Goal: Entertainment & Leisure: Consume media (video, audio)

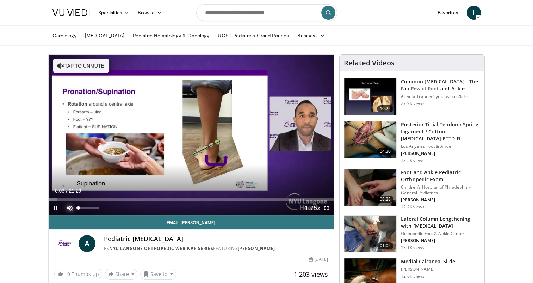
click at [71, 207] on span "Video Player" at bounding box center [70, 208] width 14 height 14
click at [326, 207] on span "Video Player" at bounding box center [327, 208] width 14 height 14
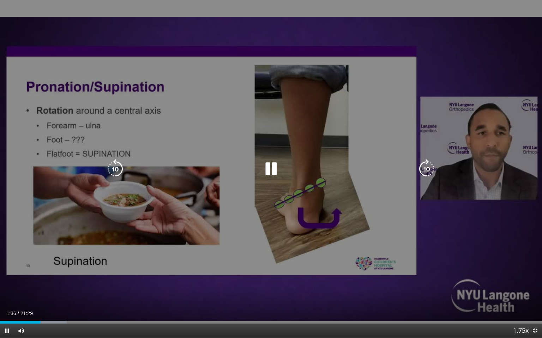
click at [488, 57] on div "10 seconds Tap to unmute" at bounding box center [271, 169] width 542 height 338
click at [266, 168] on icon "Video Player" at bounding box center [271, 169] width 20 height 20
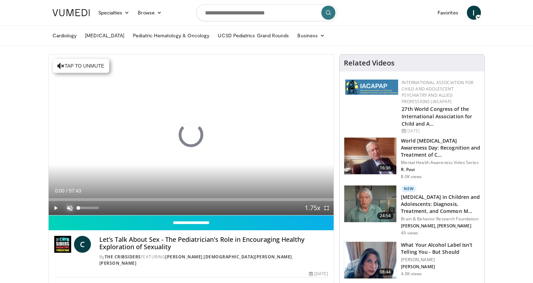
click at [68, 208] on span "Video Player" at bounding box center [70, 208] width 14 height 14
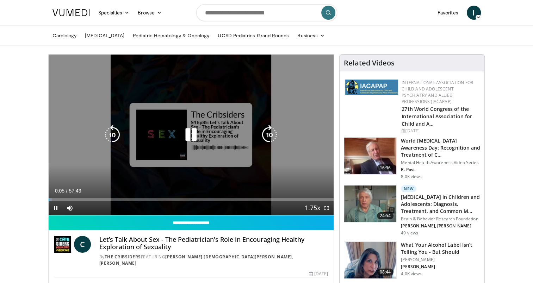
click at [270, 127] on icon "Video Player" at bounding box center [270, 135] width 20 height 20
click at [269, 134] on icon "Video Player" at bounding box center [270, 135] width 20 height 20
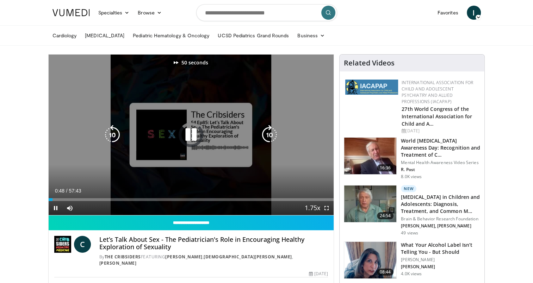
click at [268, 134] on icon "Video Player" at bounding box center [270, 135] width 20 height 20
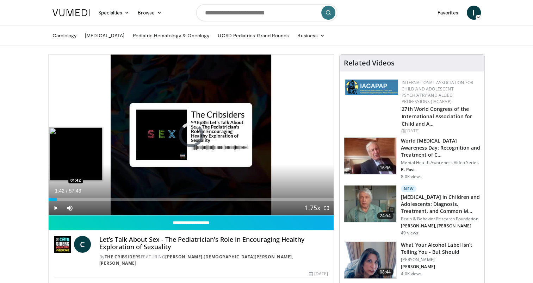
click at [57, 199] on div "Loaded : 0.00% 01:42 01:42" at bounding box center [192, 200] width 286 height 3
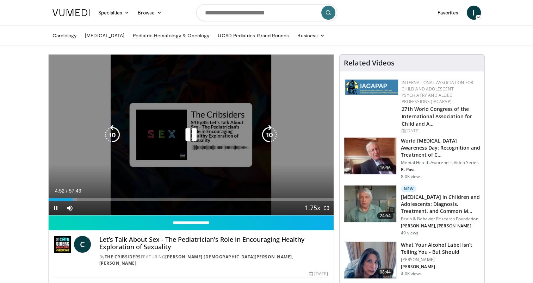
click at [114, 134] on icon "Video Player" at bounding box center [113, 135] width 20 height 20
click at [113, 134] on icon "Video Player" at bounding box center [113, 135] width 20 height 20
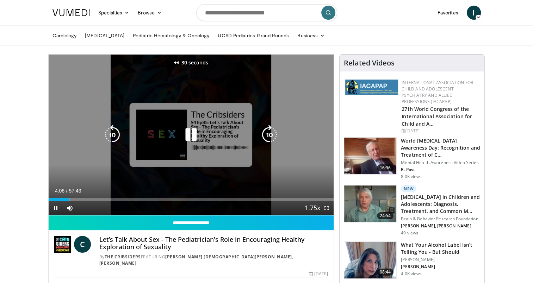
click at [113, 134] on icon "Video Player" at bounding box center [113, 135] width 20 height 20
click at [111, 134] on icon "Video Player" at bounding box center [113, 135] width 20 height 20
click at [110, 135] on icon "Video Player" at bounding box center [113, 135] width 20 height 20
click at [193, 135] on icon "Video Player" at bounding box center [191, 135] width 20 height 20
